Goal: Task Accomplishment & Management: Manage account settings

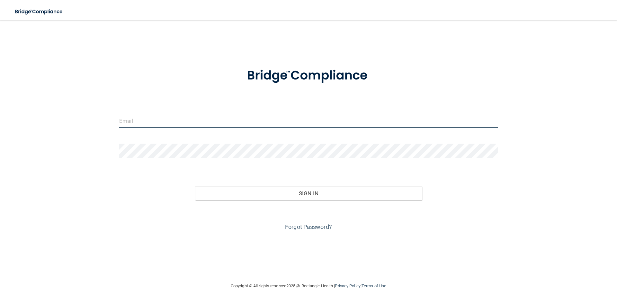
click at [142, 122] on input "email" at bounding box center [308, 121] width 378 height 14
type input "g"
type input "[EMAIL_ADDRESS][DOMAIN_NAME]"
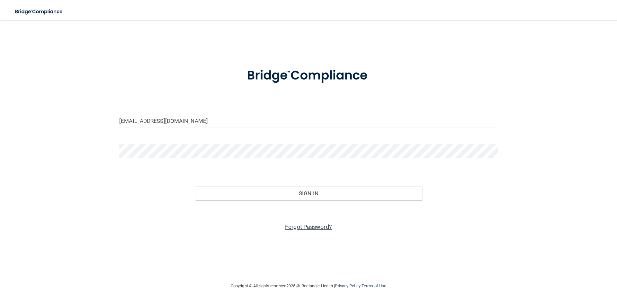
click at [309, 228] on link "Forgot Password?" at bounding box center [308, 227] width 47 height 7
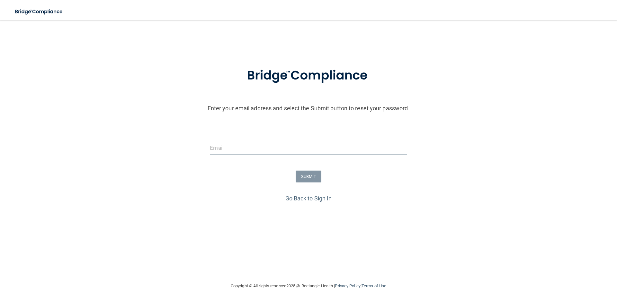
click at [230, 151] on input "email" at bounding box center [308, 148] width 197 height 14
type input "[EMAIL_ADDRESS][DOMAIN_NAME]"
click at [309, 177] on button "SUBMIT" at bounding box center [308, 177] width 26 height 12
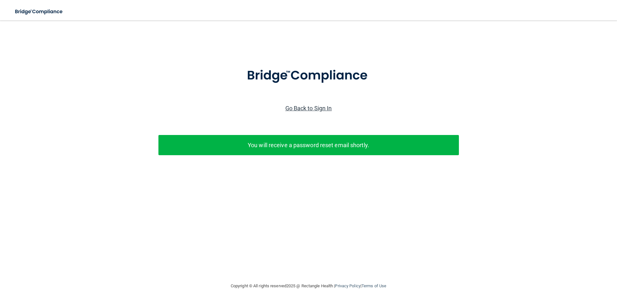
click at [312, 108] on link "Go Back to Sign In" at bounding box center [308, 108] width 47 height 7
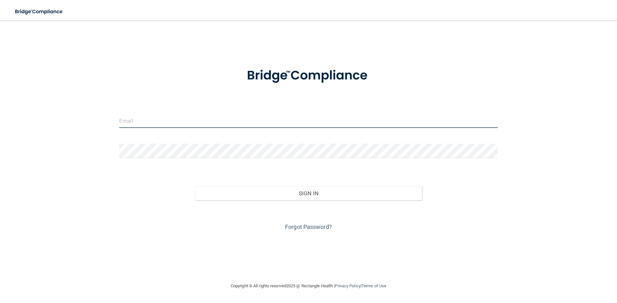
click at [150, 119] on input "email" at bounding box center [308, 121] width 378 height 14
type input "[EMAIL_ADDRESS][DOMAIN_NAME]"
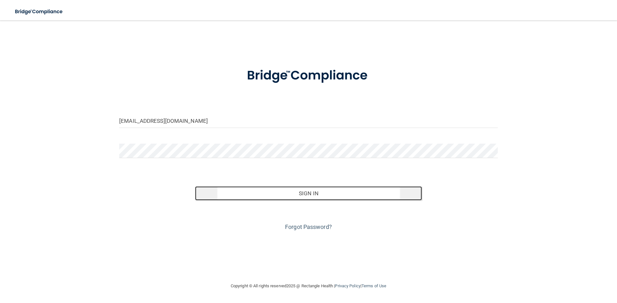
click at [336, 193] on button "Sign In" at bounding box center [308, 194] width 227 height 14
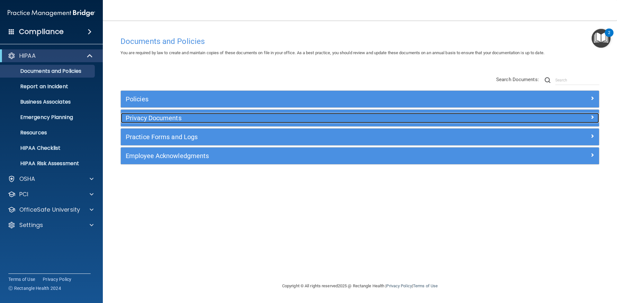
click at [147, 118] on h5 "Privacy Documents" at bounding box center [300, 118] width 349 height 7
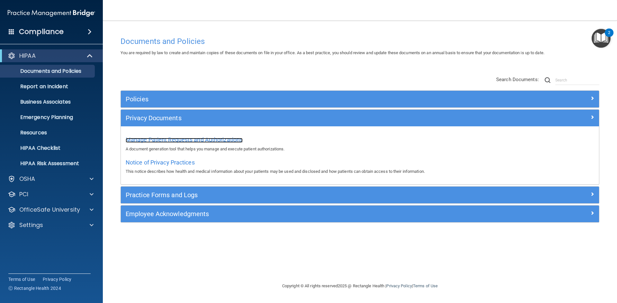
click at [143, 139] on span "Manage Patient Requests and Authorizations" at bounding box center [184, 139] width 117 height 7
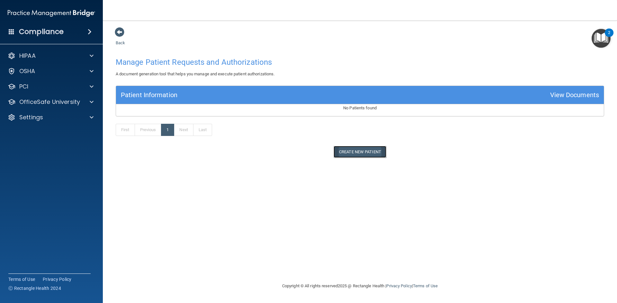
click at [351, 153] on button "Create New Patient" at bounding box center [359, 152] width 53 height 12
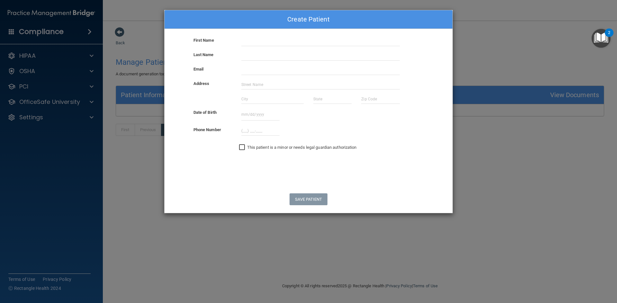
click at [114, 84] on div "Create Patient First Name Last Name Email Address Date of Birth October 2025 Su…" at bounding box center [308, 151] width 617 height 303
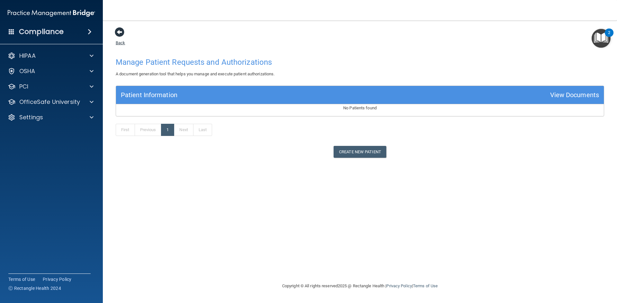
click at [118, 33] on span at bounding box center [120, 32] width 10 height 10
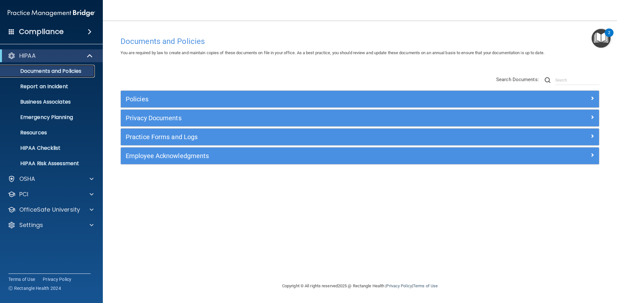
click at [51, 71] on p "Documents and Policies" at bounding box center [48, 71] width 88 height 6
click at [51, 102] on p "Business Associates" at bounding box center [48, 102] width 88 height 6
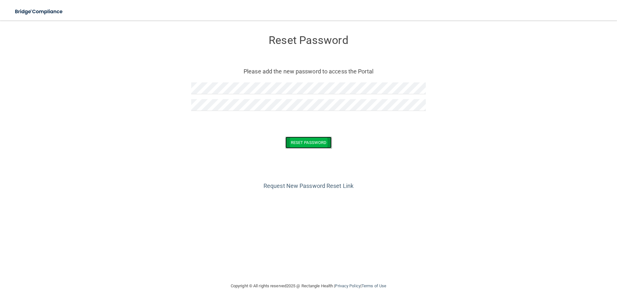
drag, startPoint x: 297, startPoint y: 141, endPoint x: 305, endPoint y: 152, distance: 13.8
click at [296, 141] on button "Reset Password" at bounding box center [308, 143] width 46 height 12
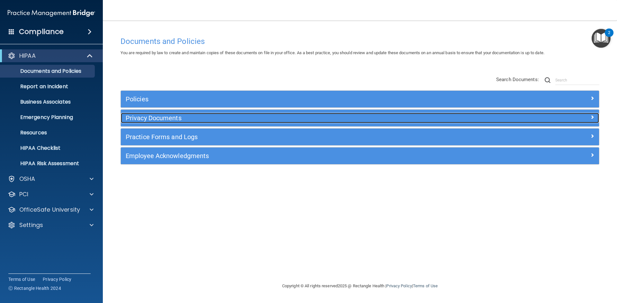
click at [142, 116] on h5 "Privacy Documents" at bounding box center [300, 118] width 349 height 7
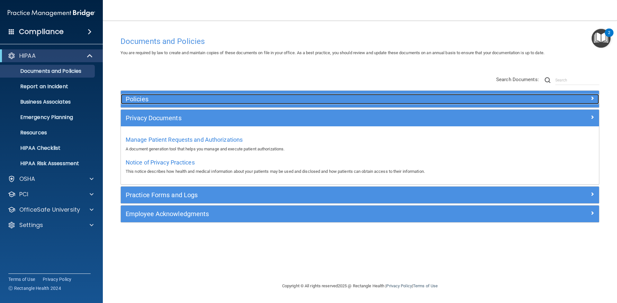
click at [132, 97] on h5 "Policies" at bounding box center [300, 99] width 349 height 7
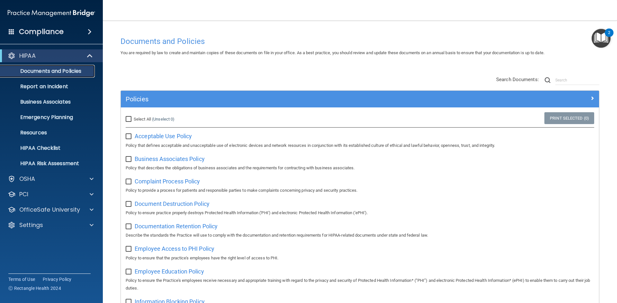
click at [40, 67] on link "Documents and Policies" at bounding box center [44, 71] width 101 height 13
click at [44, 70] on p "Documents and Policies" at bounding box center [48, 71] width 88 height 6
click at [43, 69] on p "Documents and Policies" at bounding box center [48, 71] width 88 height 6
click at [43, 70] on p "Documents and Policies" at bounding box center [48, 71] width 88 height 6
click at [25, 70] on p "Documents and Policies" at bounding box center [48, 71] width 88 height 6
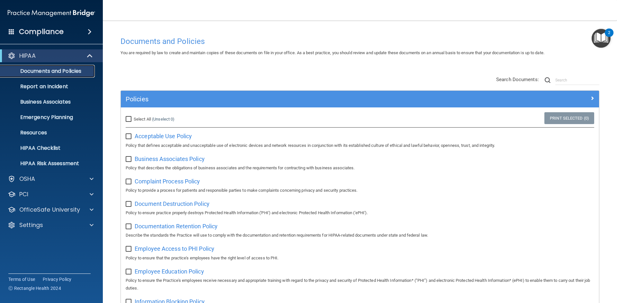
click at [39, 70] on p "Documents and Policies" at bounding box center [48, 71] width 88 height 6
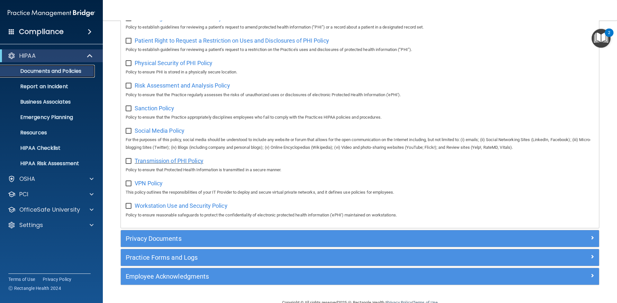
scroll to position [385, 0]
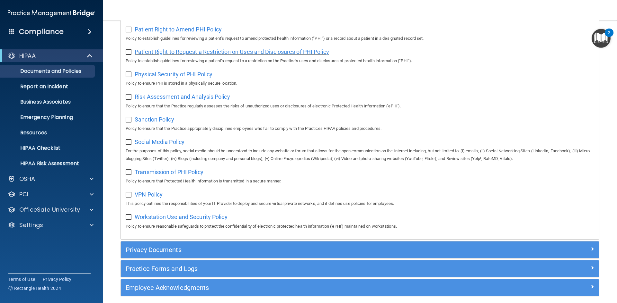
click at [189, 55] on span "Patient Right to Request a Restriction on Uses and Disclosures of PHI Policy" at bounding box center [232, 51] width 194 height 7
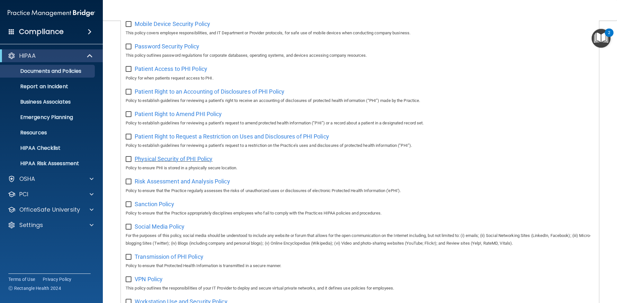
scroll to position [289, 0]
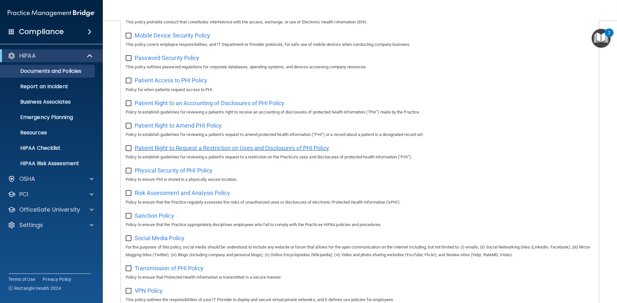
click at [180, 152] on span "Patient Right to Request a Restriction on Uses and Disclosures of PHI Policy" at bounding box center [232, 148] width 194 height 7
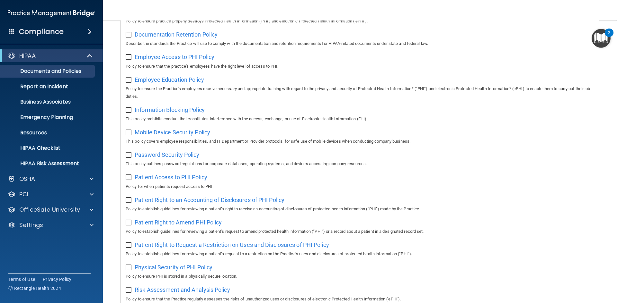
scroll to position [193, 0]
click at [191, 248] on span "Patient Right to Request a Restriction on Uses and Disclosures of PHI Policy" at bounding box center [232, 244] width 194 height 7
